Goal: Information Seeking & Learning: Learn about a topic

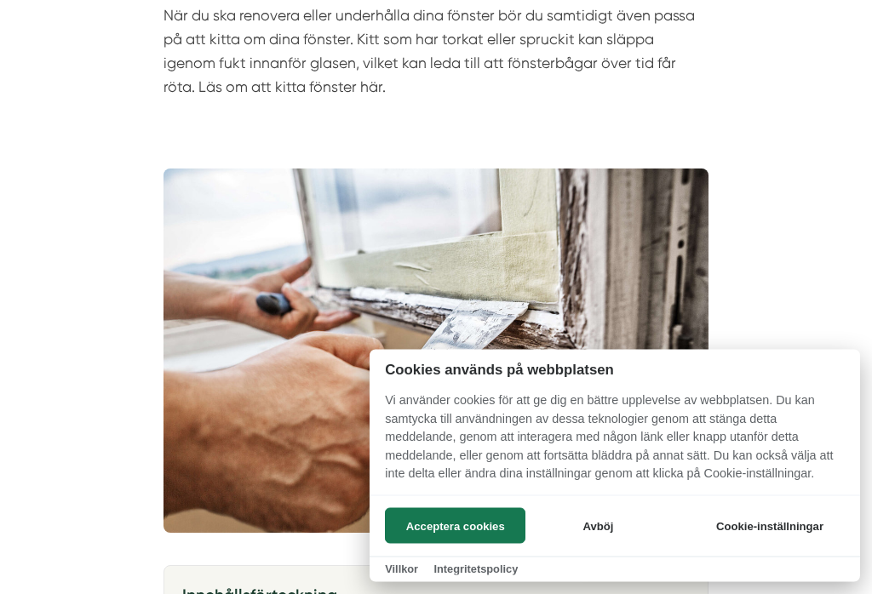
scroll to position [271, 0]
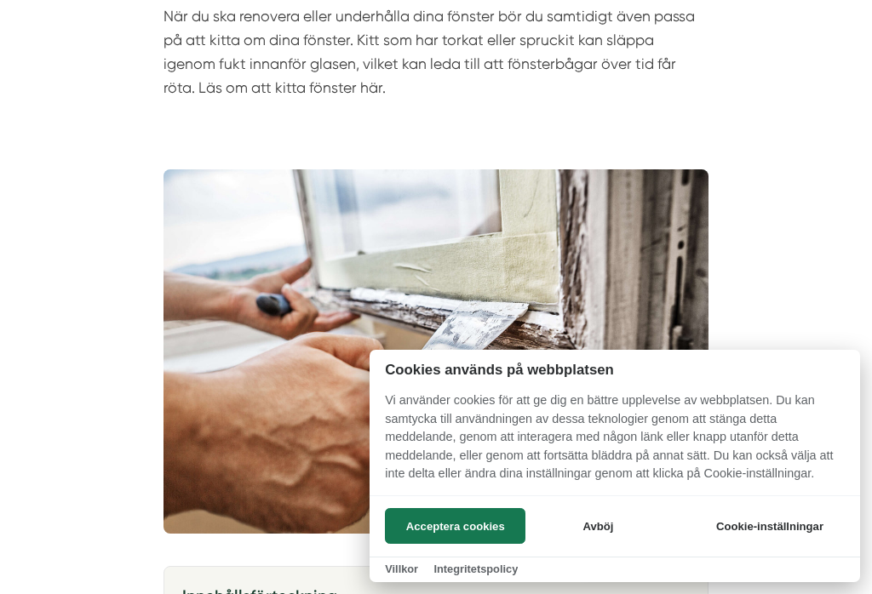
click at [433, 544] on button "Acceptera cookies" at bounding box center [455, 526] width 141 height 36
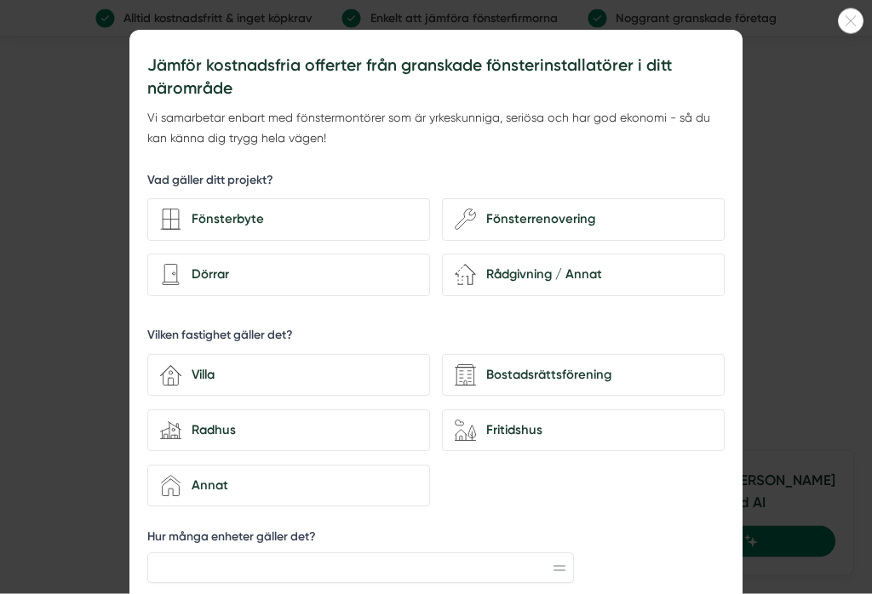
scroll to position [3276, 0]
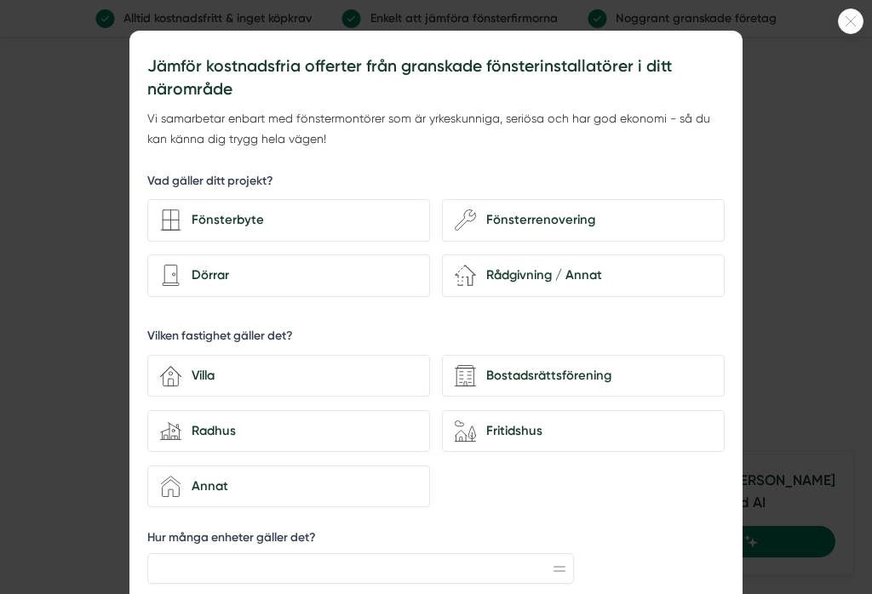
click at [852, 27] on div at bounding box center [851, 22] width 26 height 26
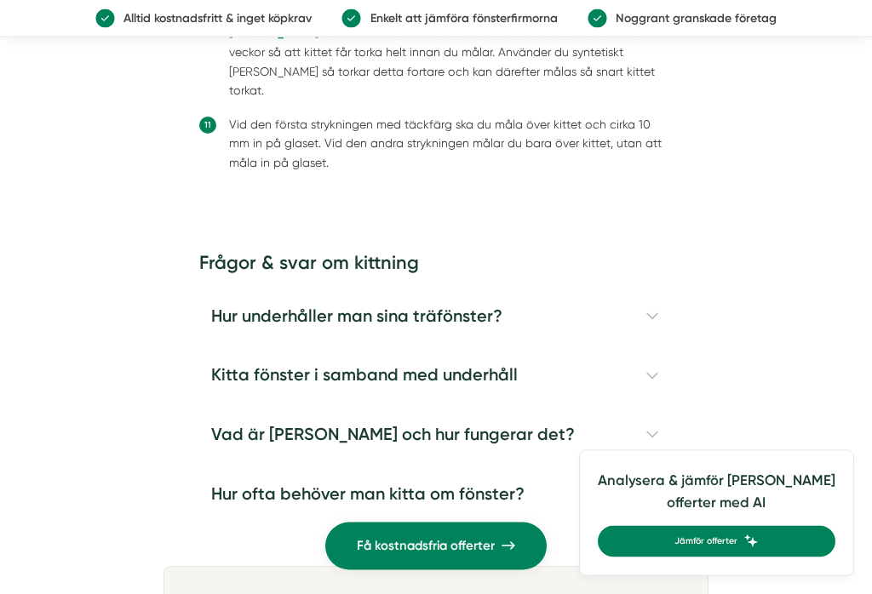
scroll to position [3858, 0]
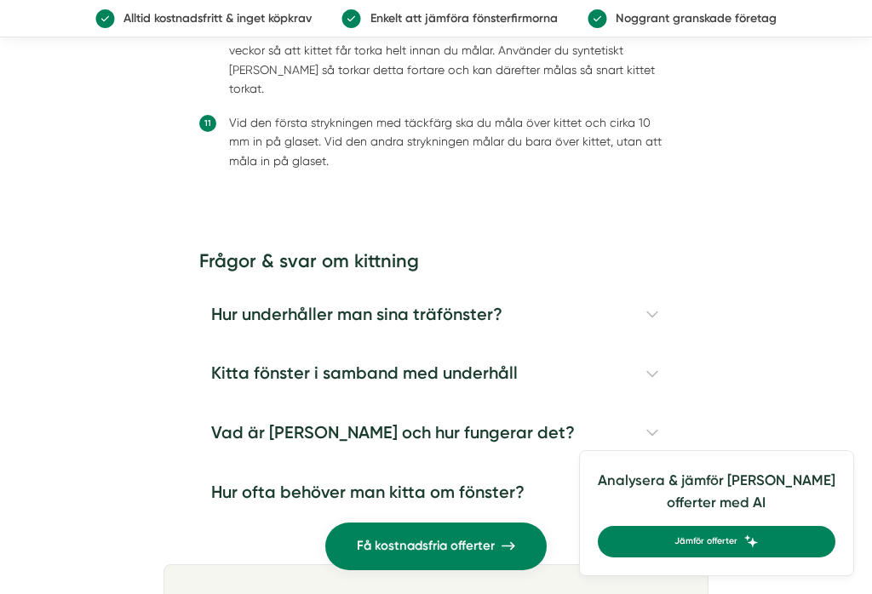
click at [658, 284] on h4 "Hur underhåller man sina träfönster?" at bounding box center [435, 314] width 473 height 60
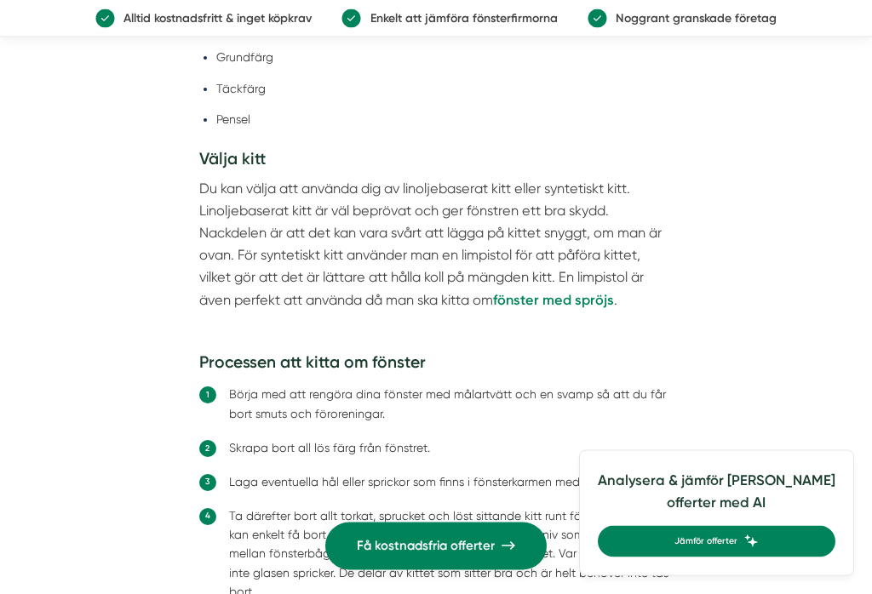
scroll to position [2897, 0]
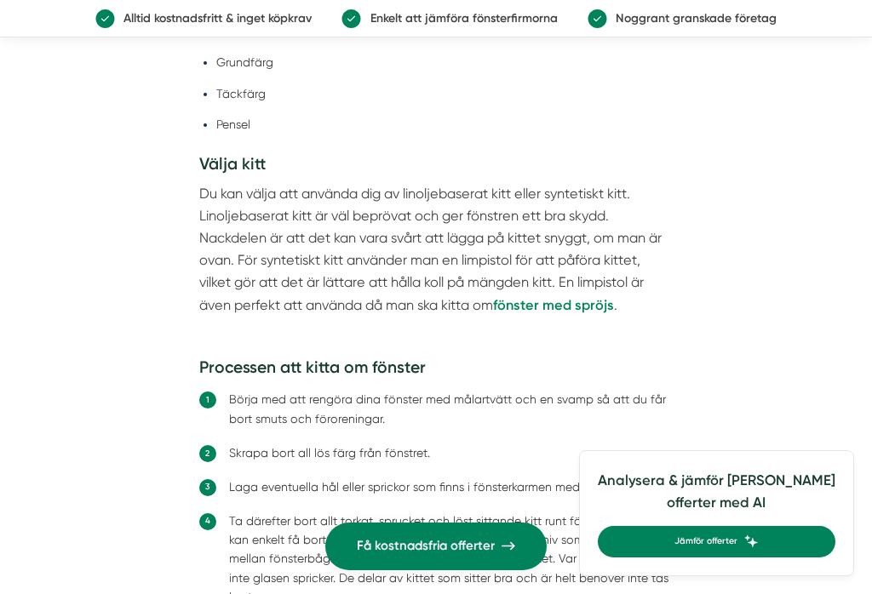
click at [524, 19] on p "Enkelt att jämföra fönsterfirmorna" at bounding box center [459, 18] width 197 height 19
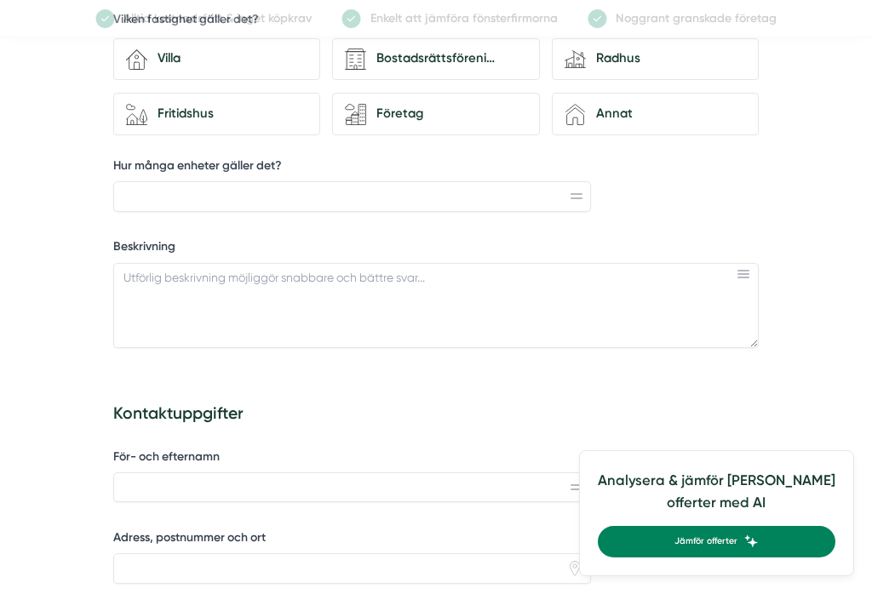
scroll to position [642, 0]
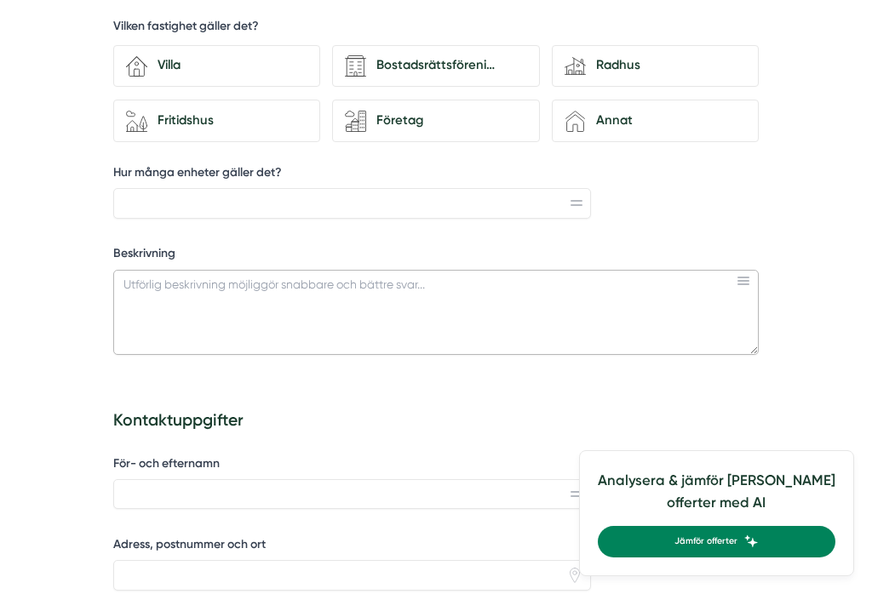
click at [751, 270] on textarea "Beskrivning" at bounding box center [435, 312] width 645 height 85
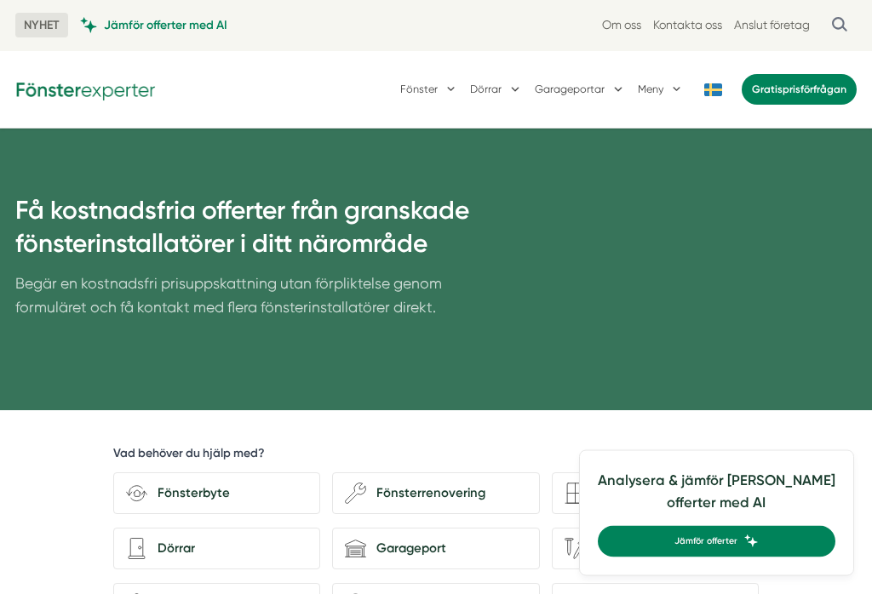
scroll to position [0, 0]
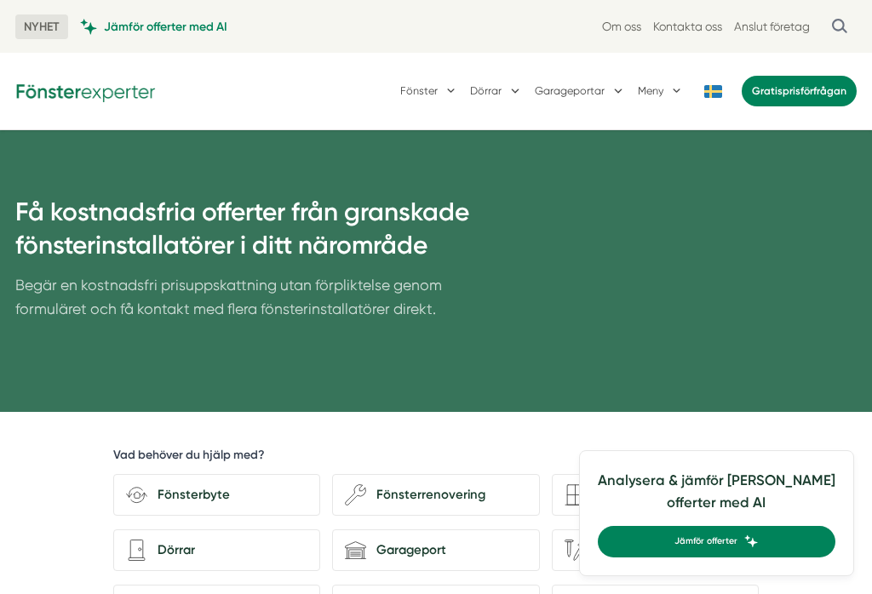
click at [627, 28] on link "Om oss" at bounding box center [621, 27] width 39 height 16
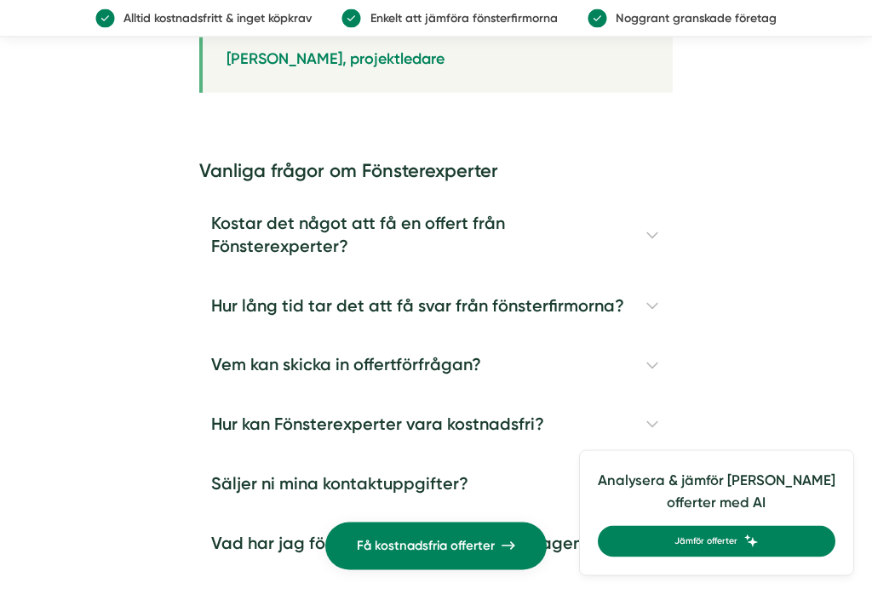
scroll to position [2997, 0]
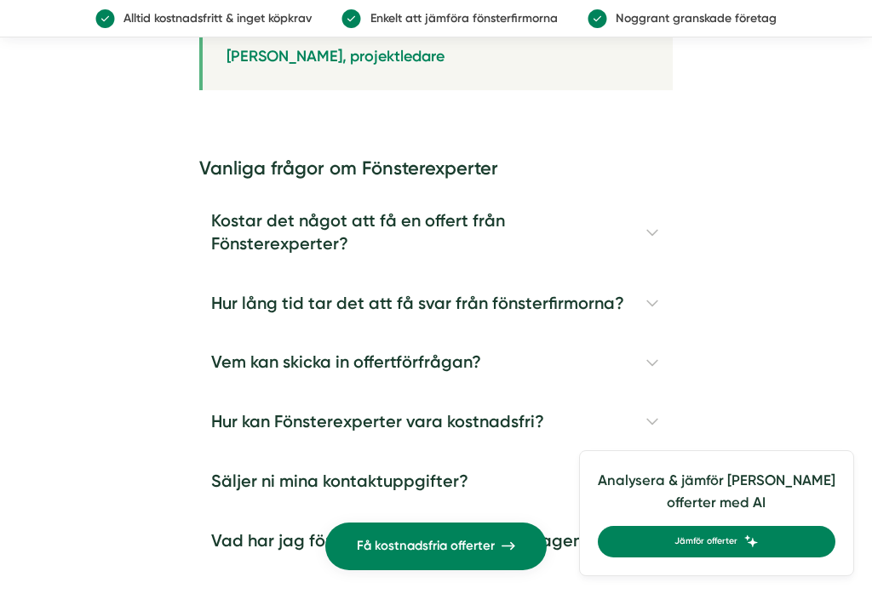
click at [648, 274] on h4 "Hur lång tid tar det att få svar från fönsterfirmorna?" at bounding box center [435, 304] width 473 height 60
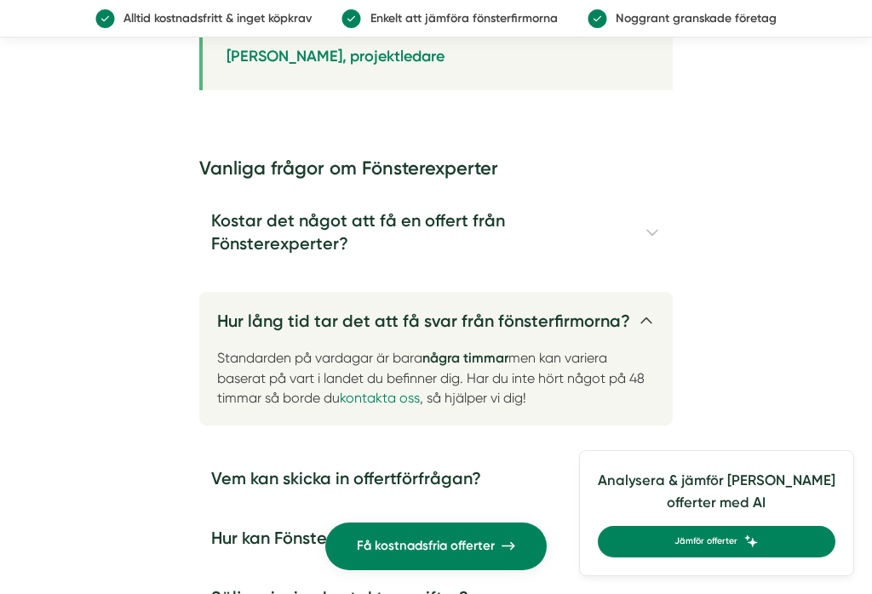
click at [653, 197] on h4 "Kostar det något att få en offert från Fönsterexperter?" at bounding box center [435, 233] width 473 height 82
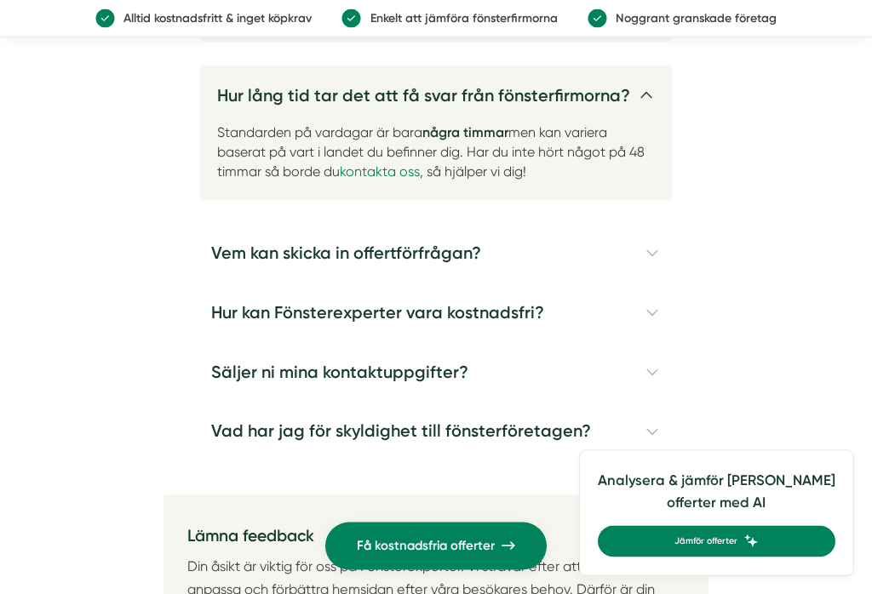
scroll to position [3324, 0]
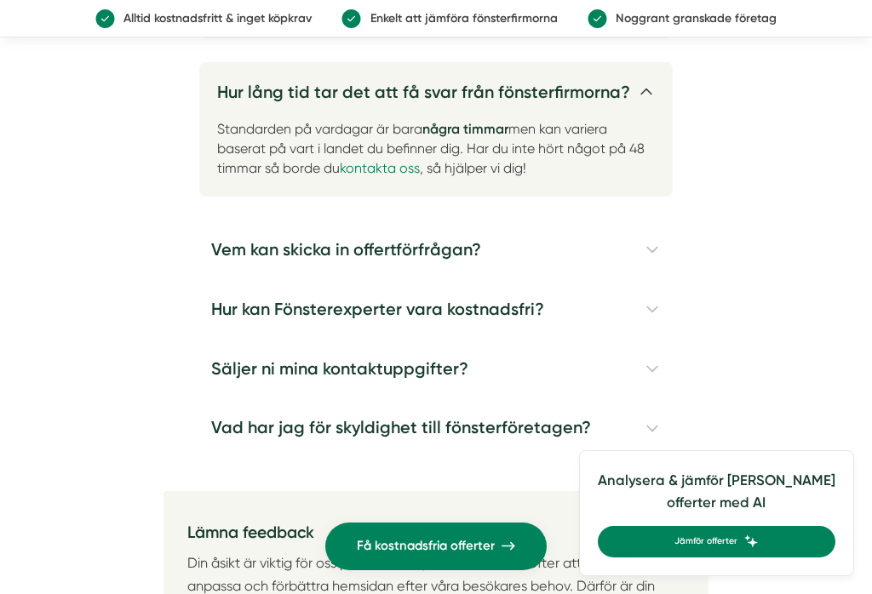
click at [650, 280] on h4 "Hur kan Fönsterexperter vara kostnadsfri?" at bounding box center [435, 310] width 473 height 60
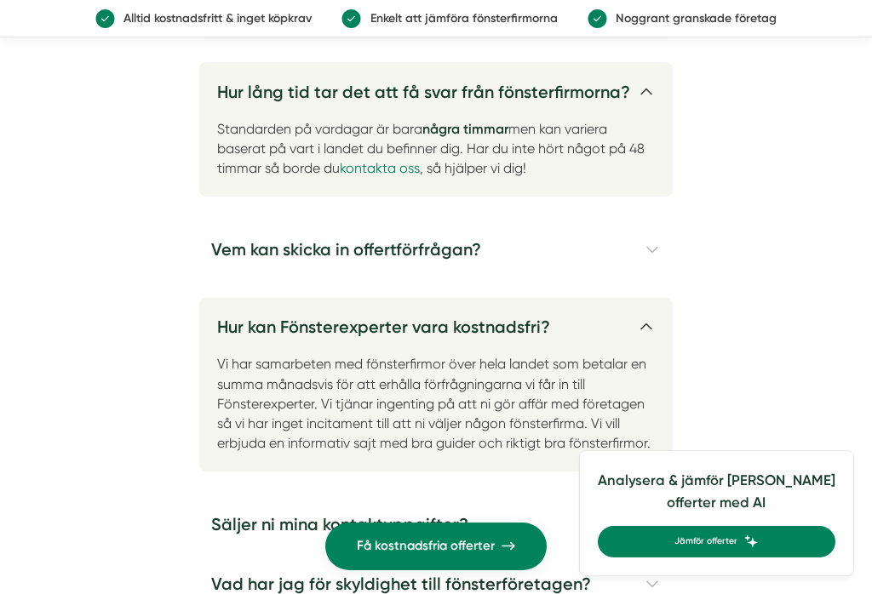
click at [659, 221] on h4 "Vem kan skicka in offertförfrågan?" at bounding box center [435, 251] width 473 height 60
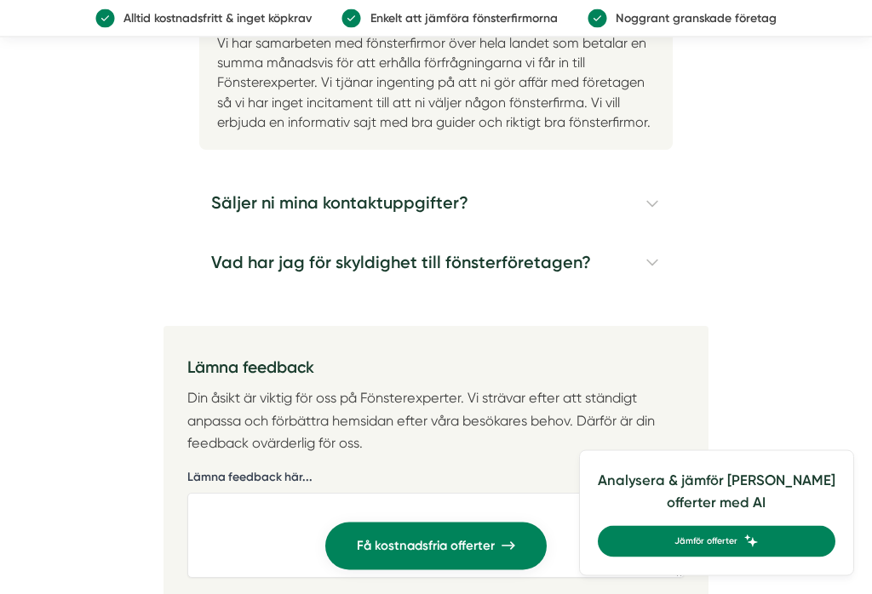
scroll to position [3729, 0]
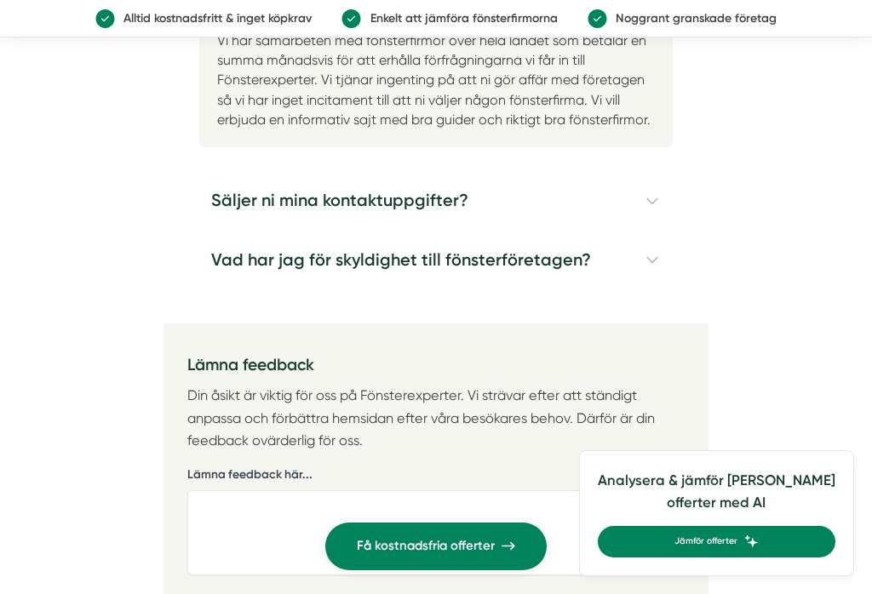
click at [647, 172] on h4 "Säljer ni mina kontaktuppgifter?" at bounding box center [435, 201] width 473 height 60
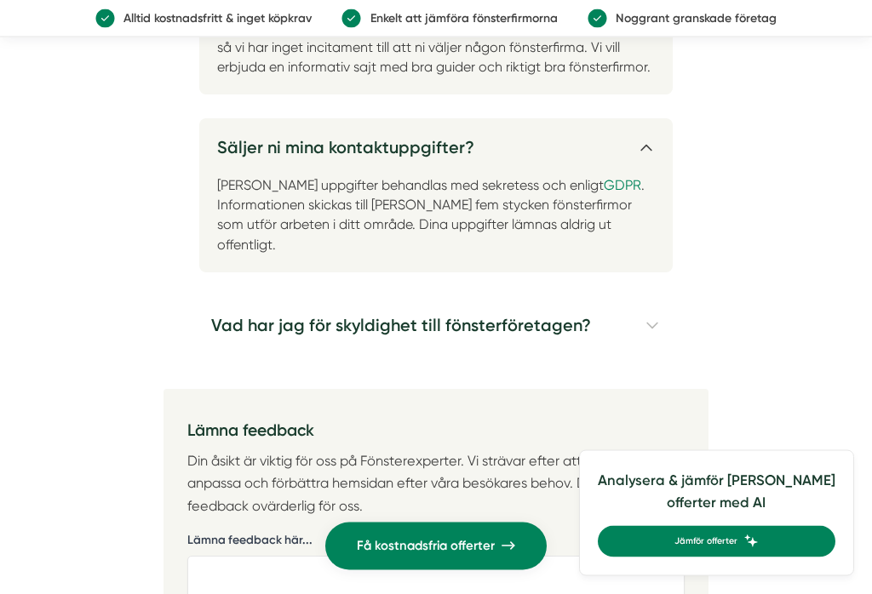
click at [651, 297] on h4 "Vad har jag för skyldighet till fönsterföretagen?" at bounding box center [435, 327] width 473 height 60
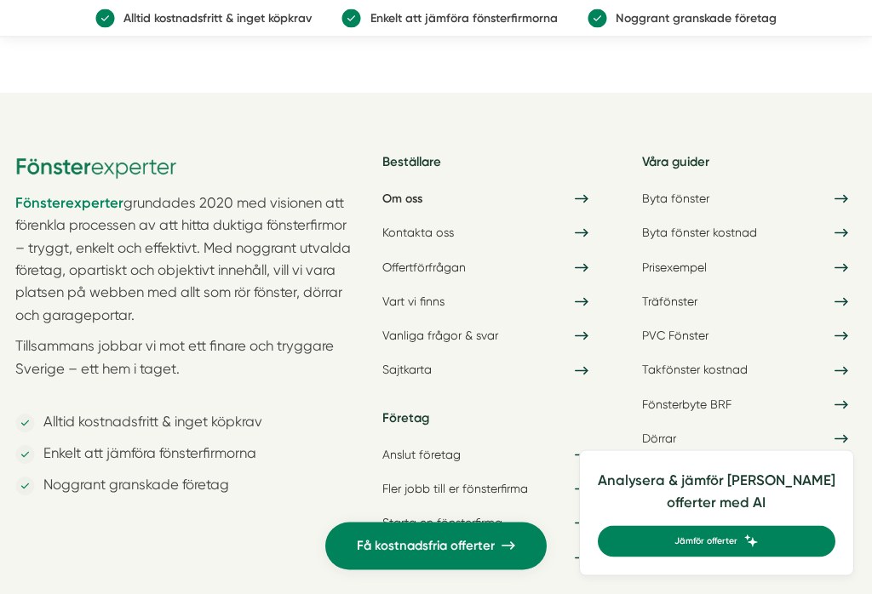
scroll to position [6061, 0]
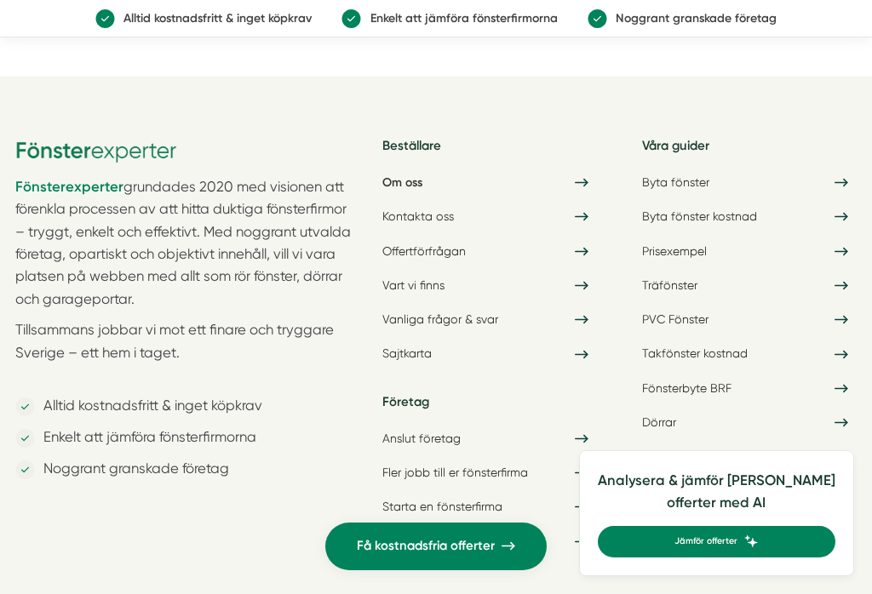
click at [427, 272] on link "Vart vi finns" at bounding box center [485, 286] width 224 height 28
